Goal: Complete application form

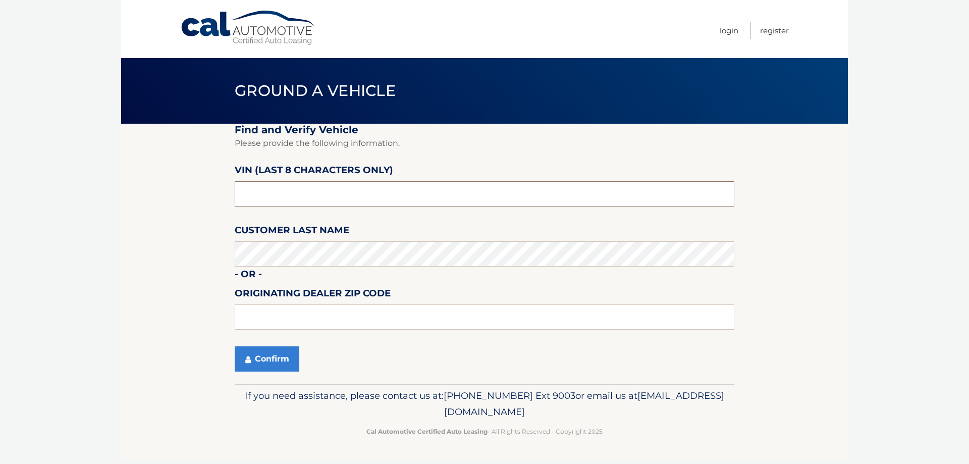
drag, startPoint x: 292, startPoint y: 197, endPoint x: 301, endPoint y: 195, distance: 9.3
click at [292, 197] on input "text" at bounding box center [485, 193] width 500 height 25
drag, startPoint x: 141, startPoint y: 204, endPoint x: 87, endPoint y: 205, distance: 54.0
click at [94, 205] on body "Cal Automotive Menu Login Register Ground a Vehicle" at bounding box center [484, 232] width 969 height 464
type input "NC201500"
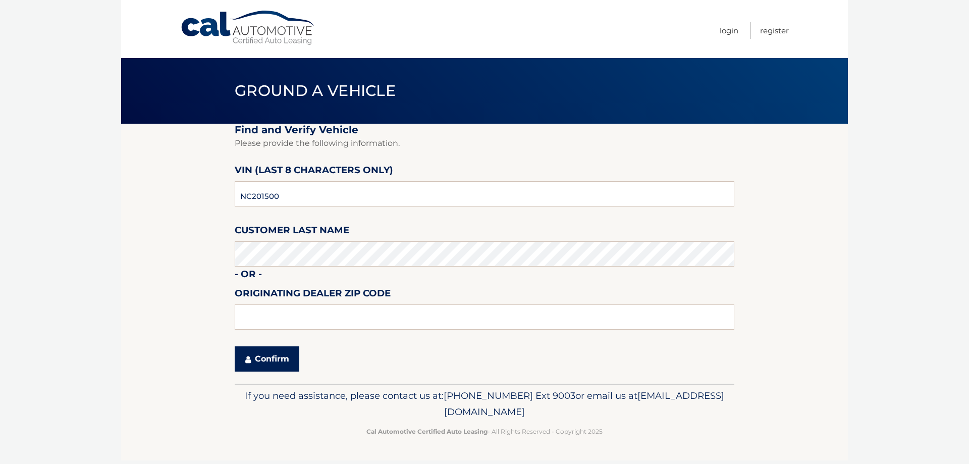
click at [267, 358] on button "Confirm" at bounding box center [267, 358] width 65 height 25
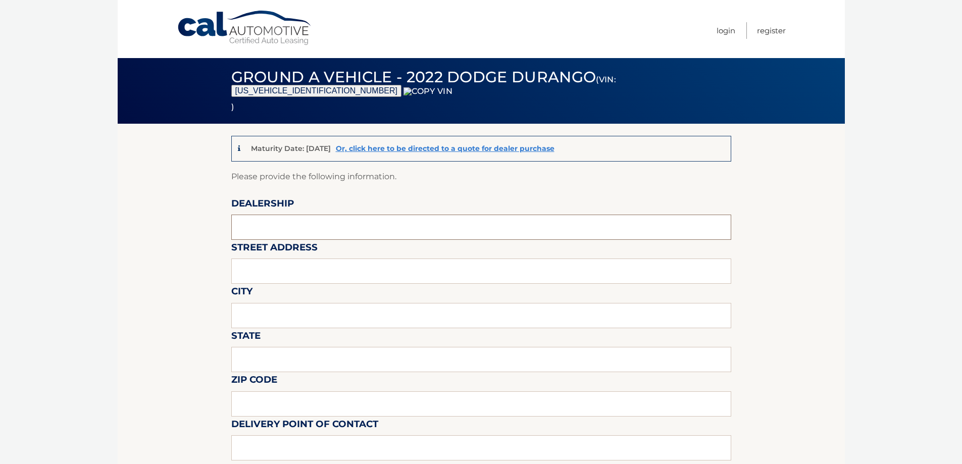
click at [258, 230] on input "text" at bounding box center [481, 227] width 500 height 25
type input "WESTBURY JEEP"
click at [292, 274] on input "text" at bounding box center [481, 270] width 500 height 25
type input "[STREET_ADDRESS][PERSON_NAME]"
click at [295, 318] on input "text" at bounding box center [481, 315] width 500 height 25
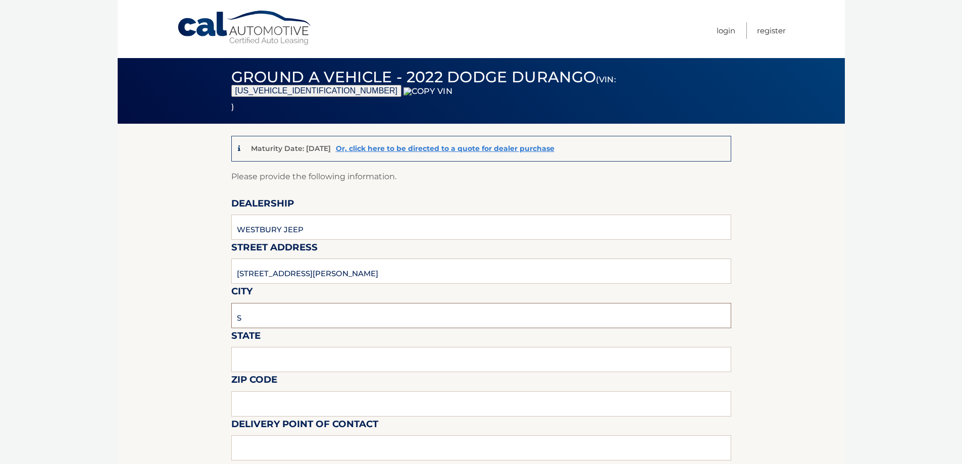
type input "SYOSSET"
click at [287, 363] on input "text" at bounding box center [481, 359] width 500 height 25
type input "NY"
click at [260, 400] on input "text" at bounding box center [481, 403] width 500 height 25
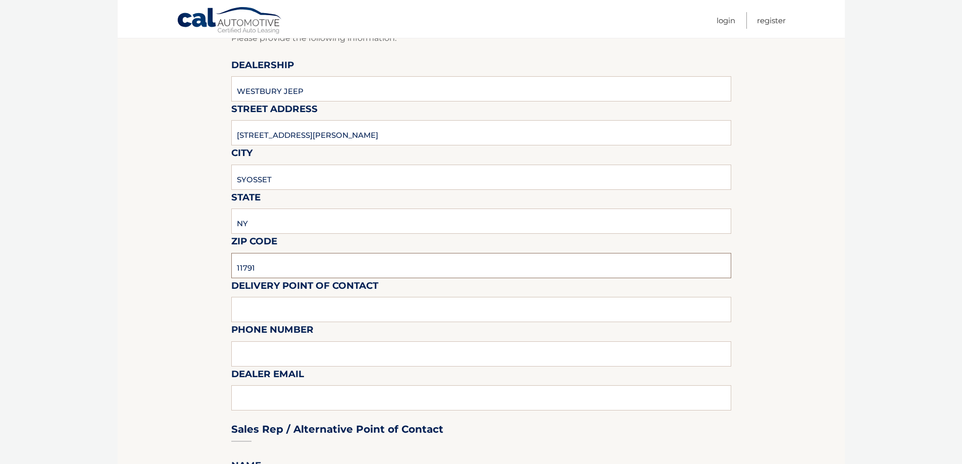
scroll to position [303, 0]
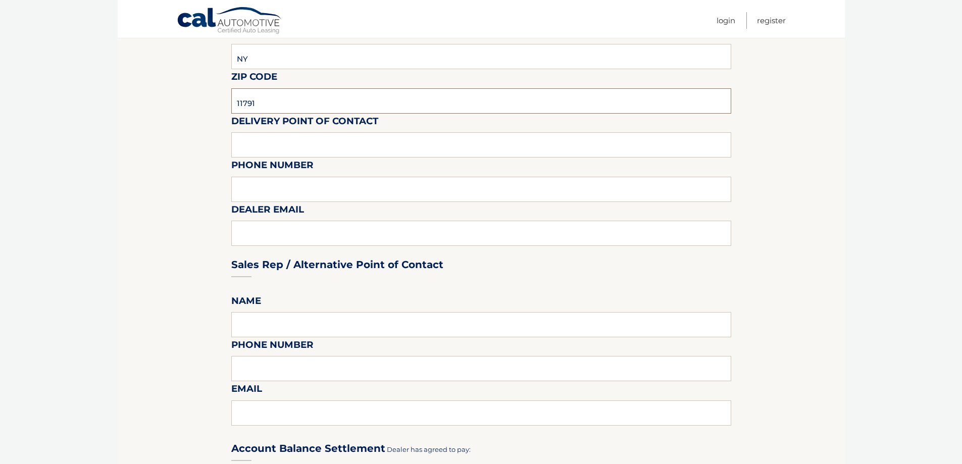
type input "11791"
click at [278, 133] on input "text" at bounding box center [481, 144] width 500 height 25
type input "SHAWN"
type input "6313123854"
type input "SREISCHMANN@WESTBURYJEEP.COM"
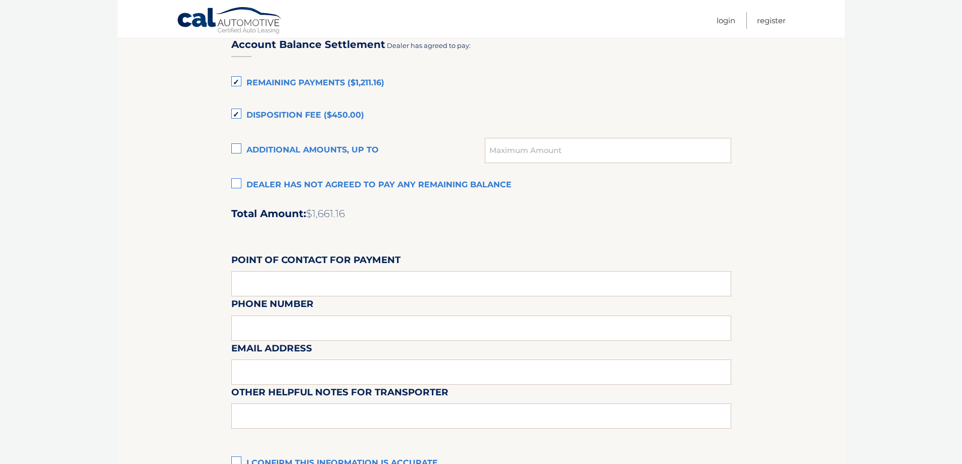
click at [249, 177] on label "Dealer has not agreed to pay any remaining balance" at bounding box center [481, 185] width 500 height 20
click at [0, 0] on input "Dealer has not agreed to pay any remaining balance" at bounding box center [0, 0] width 0 height 0
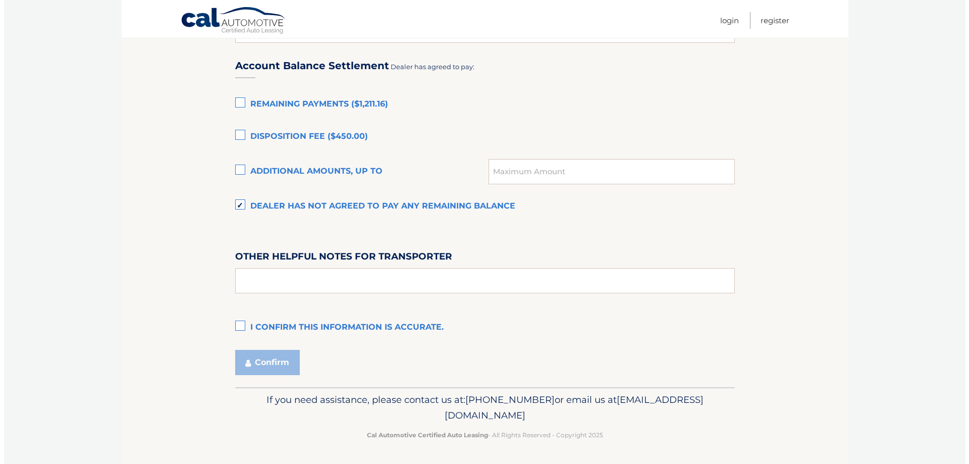
scroll to position [686, 0]
click at [264, 328] on label "I confirm this information is accurate." at bounding box center [481, 328] width 500 height 20
click at [0, 0] on input "I confirm this information is accurate." at bounding box center [0, 0] width 0 height 0
click at [260, 352] on button "Confirm" at bounding box center [263, 362] width 65 height 25
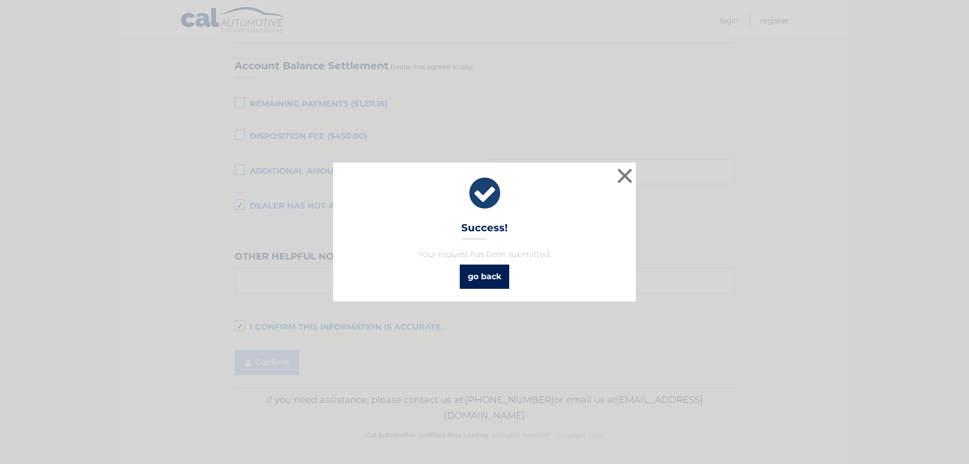
click at [484, 278] on link "go back" at bounding box center [484, 277] width 49 height 24
